Goal: Task Accomplishment & Management: Complete application form

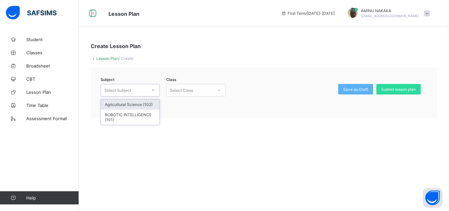
click at [154, 90] on icon at bounding box center [153, 90] width 4 height 7
click at [144, 103] on div "Agricultural Science (102)" at bounding box center [130, 104] width 59 height 10
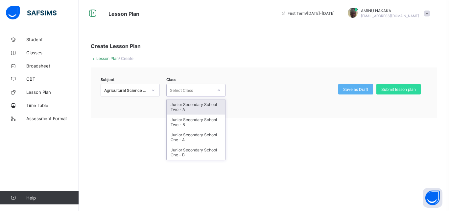
click at [218, 88] on icon at bounding box center [219, 90] width 4 height 7
click at [39, 67] on span "Broadsheet" at bounding box center [52, 65] width 53 height 5
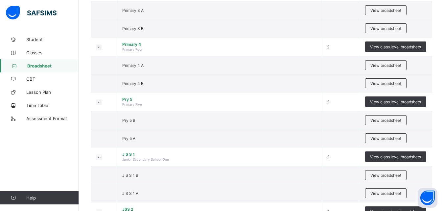
scroll to position [316, 0]
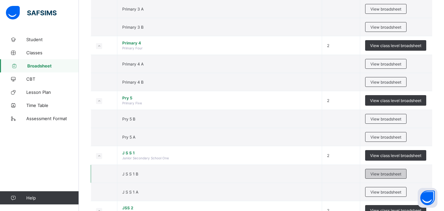
click at [385, 172] on span "View broadsheet" at bounding box center [386, 173] width 31 height 5
click at [385, 172] on div "Select Term Name No. of Classes Actions Nur1 ECCDE 2 View class level broadshee…" at bounding box center [261, 5] width 365 height 643
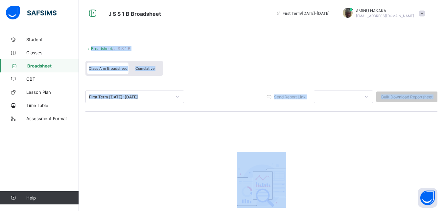
click at [300, 45] on span at bounding box center [262, 42] width 352 height 7
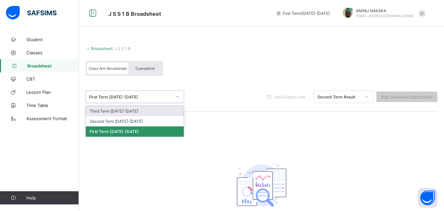
click at [177, 97] on icon at bounding box center [178, 96] width 4 height 7
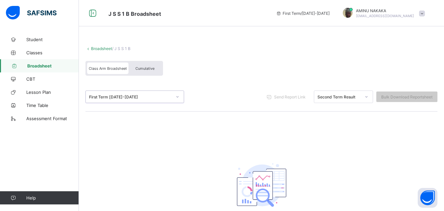
click at [177, 97] on icon at bounding box center [178, 96] width 4 height 7
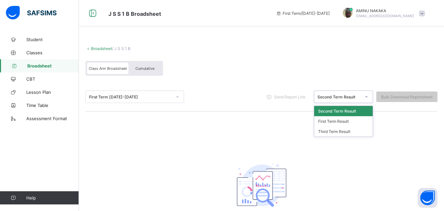
click at [369, 96] on icon at bounding box center [367, 96] width 4 height 7
click at [347, 120] on div "First Term Result" at bounding box center [343, 121] width 59 height 10
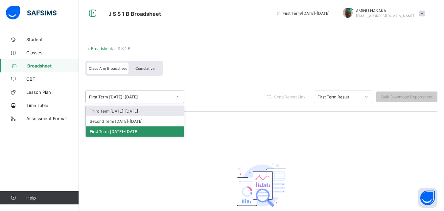
click at [177, 96] on icon at bounding box center [178, 96] width 4 height 7
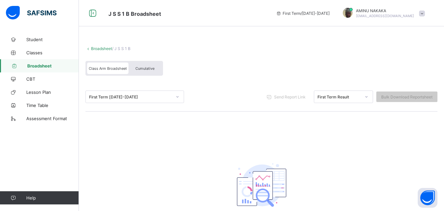
click at [230, 75] on div "Class Arm Broadsheet Cumulative" at bounding box center [262, 70] width 352 height 25
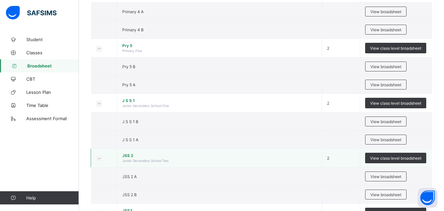
scroll to position [368, 0]
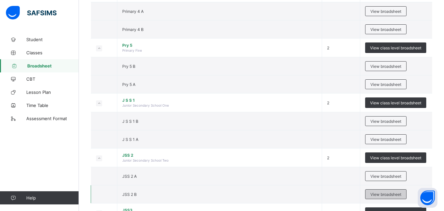
click at [388, 195] on span "View broadsheet" at bounding box center [386, 194] width 31 height 5
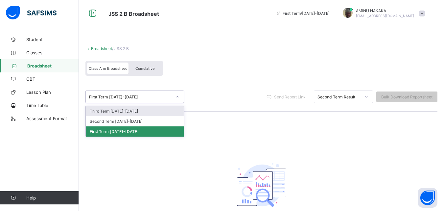
click at [177, 96] on icon at bounding box center [178, 96] width 4 height 7
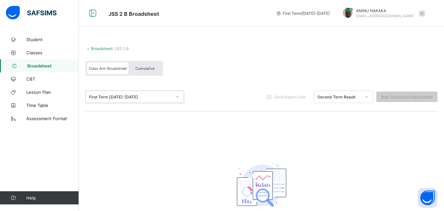
click at [177, 96] on icon at bounding box center [178, 96] width 4 height 7
click at [42, 92] on span "Lesson Plan" at bounding box center [52, 91] width 53 height 5
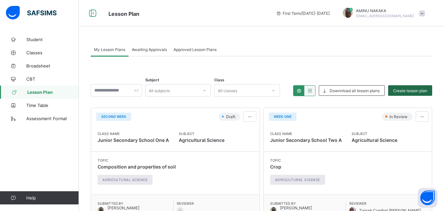
click at [409, 89] on span "Create lesson plan" at bounding box center [410, 90] width 34 height 5
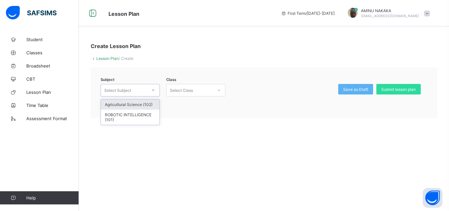
click at [153, 90] on icon at bounding box center [153, 89] width 2 height 1
click at [141, 106] on div "Agricultural Science (102)" at bounding box center [130, 104] width 59 height 10
click at [215, 89] on div at bounding box center [218, 90] width 11 height 11
click at [277, 118] on div "Create Lesson Plan Lesson Plan / Create Subject Agricultural Science (102) Clas…" at bounding box center [264, 80] width 370 height 95
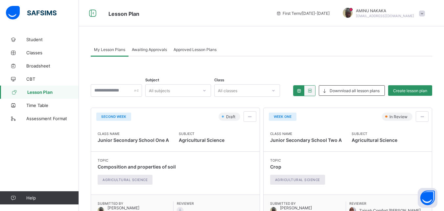
click at [237, 20] on div "Lesson Plan First Term / [DATE]-[DATE] AMINU NAKAKA [EMAIL_ADDRESS][DOMAIN_NAME]" at bounding box center [222, 13] width 444 height 26
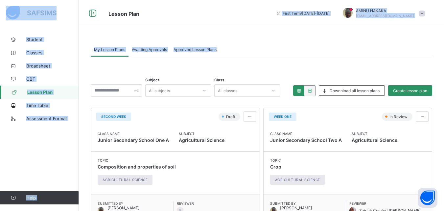
drag, startPoint x: 237, startPoint y: 20, endPoint x: 223, endPoint y: -7, distance: 30.5
click at [223, 0] on html "Lesson Plan First Term / [DATE]-[DATE] AMINU NAKAKA [EMAIL_ADDRESS][DOMAIN_NAME…" at bounding box center [222, 200] width 444 height 401
click at [275, 55] on div "My Lesson Plans Awaiting Approvals Approved Lesson Plans" at bounding box center [262, 49] width 342 height 13
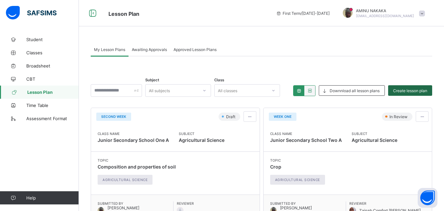
click at [411, 89] on span "Create lesson plan" at bounding box center [410, 90] width 34 height 5
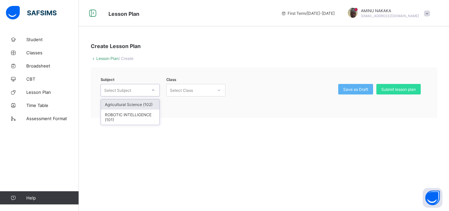
click at [154, 90] on icon at bounding box center [153, 90] width 4 height 7
click at [146, 104] on div "Agricultural Science (102)" at bounding box center [130, 104] width 59 height 10
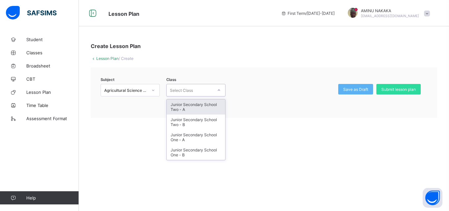
click at [218, 88] on icon at bounding box center [219, 90] width 4 height 7
click at [427, 15] on span at bounding box center [427, 14] width 6 height 6
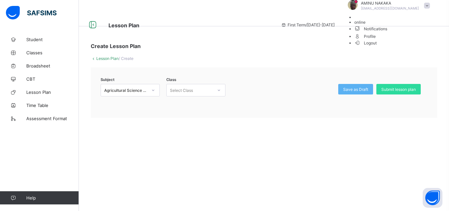
click at [427, 9] on span at bounding box center [427, 6] width 6 height 6
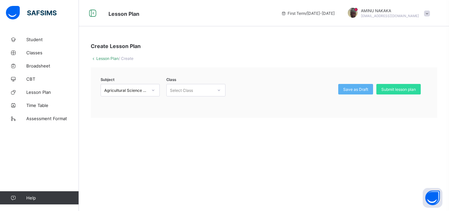
click at [427, 13] on span at bounding box center [427, 14] width 6 height 6
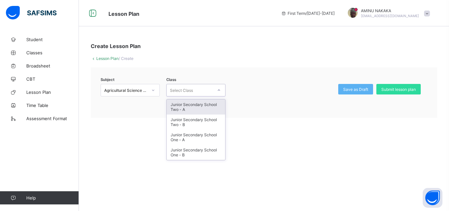
click at [218, 88] on icon at bounding box center [219, 90] width 4 height 7
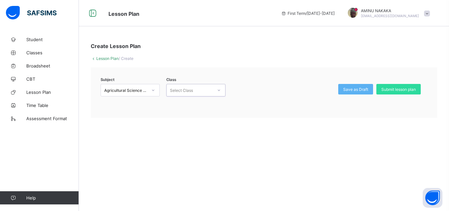
click at [218, 88] on icon at bounding box center [219, 90] width 4 height 7
